Goal: Navigation & Orientation: Find specific page/section

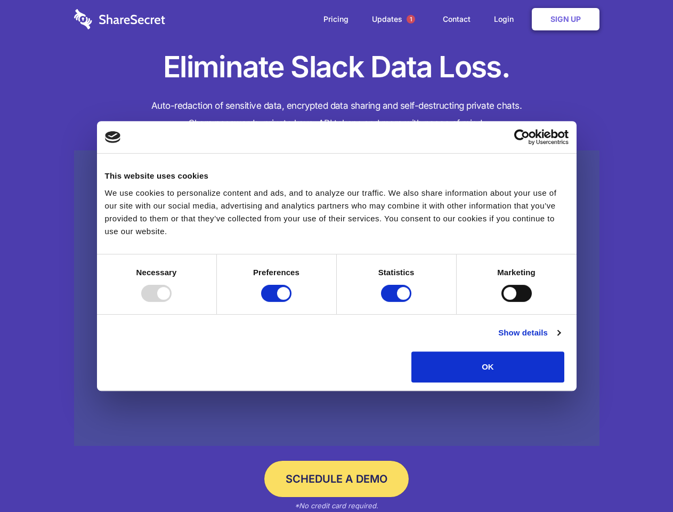
click at [172, 302] on div at bounding box center [156, 293] width 30 height 17
click at [292, 302] on input "Preferences" at bounding box center [276, 293] width 30 height 17
checkbox input "false"
click at [398, 302] on input "Statistics" at bounding box center [396, 293] width 30 height 17
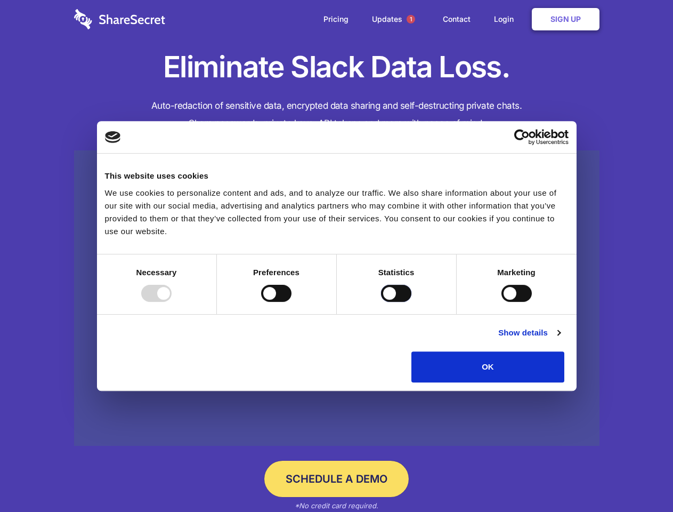
checkbox input "false"
click at [502, 302] on input "Marketing" at bounding box center [517, 293] width 30 height 17
checkbox input "true"
click at [560, 339] on link "Show details" at bounding box center [529, 332] width 62 height 13
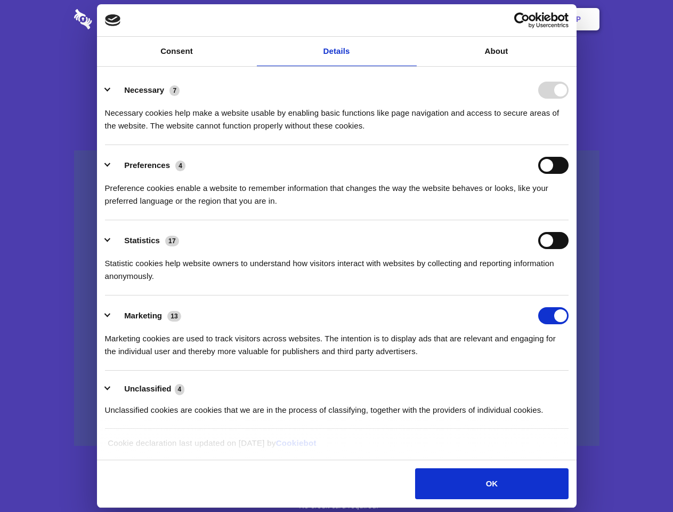
click at [573, 386] on ul "Necessary 7 Necessary cookies help make a website usable by enabling basic func…" at bounding box center [337, 249] width 474 height 359
click at [410, 19] on span "1" at bounding box center [411, 19] width 9 height 9
